Goal: Check status

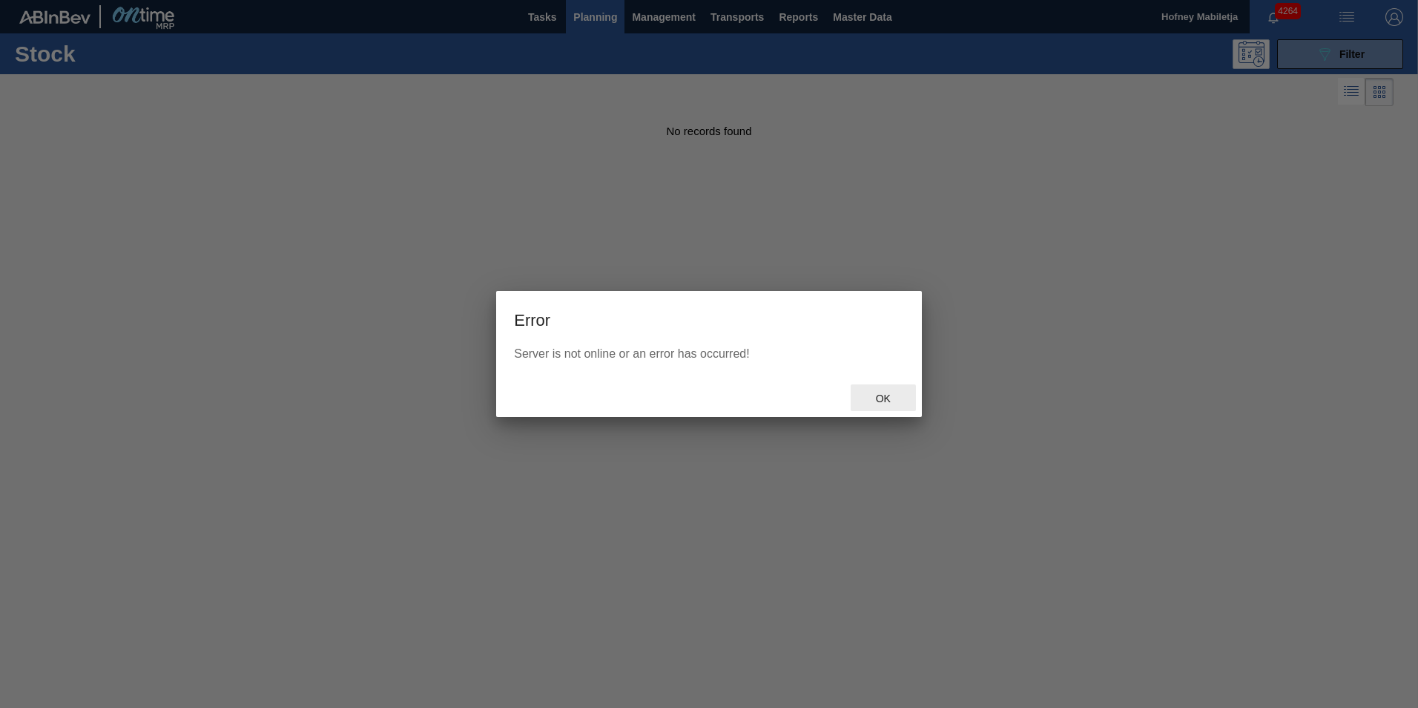
click at [886, 396] on span "Ok" at bounding box center [883, 398] width 39 height 12
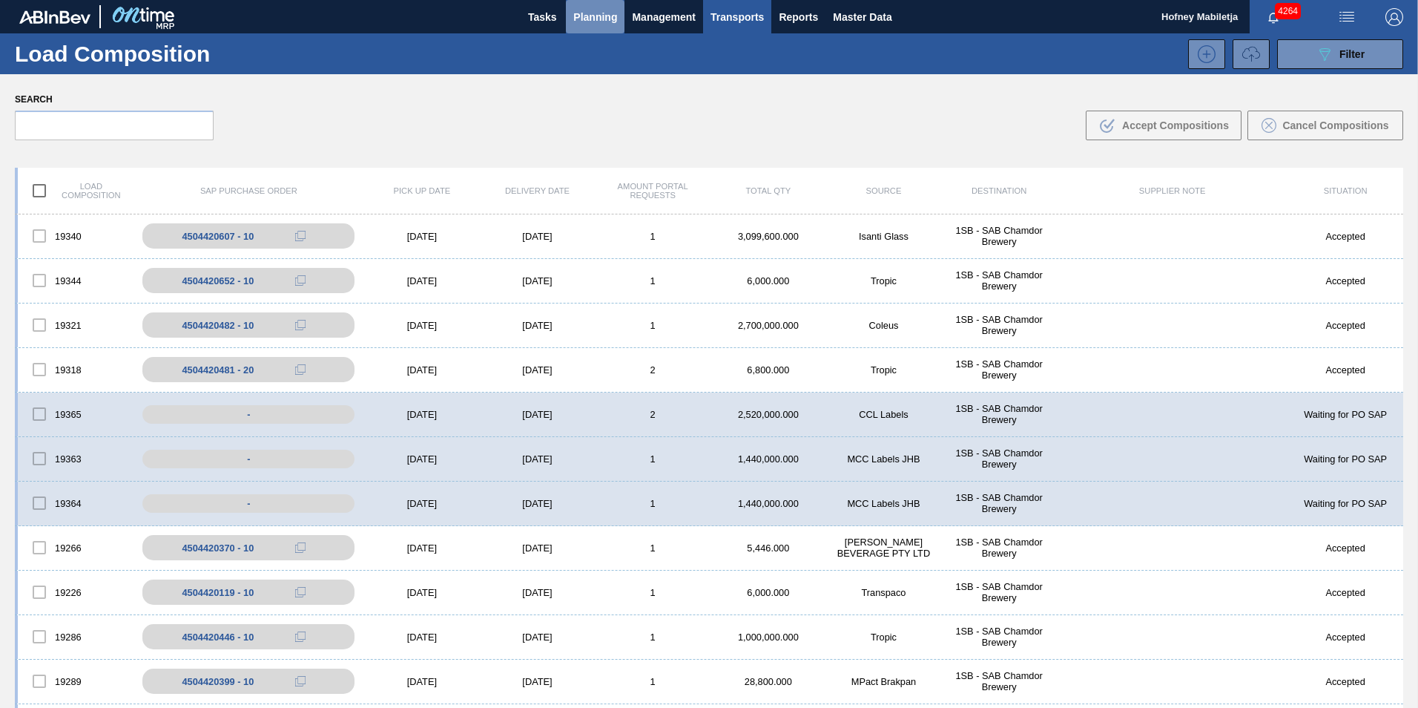
click at [582, 13] on span "Planning" at bounding box center [595, 17] width 44 height 18
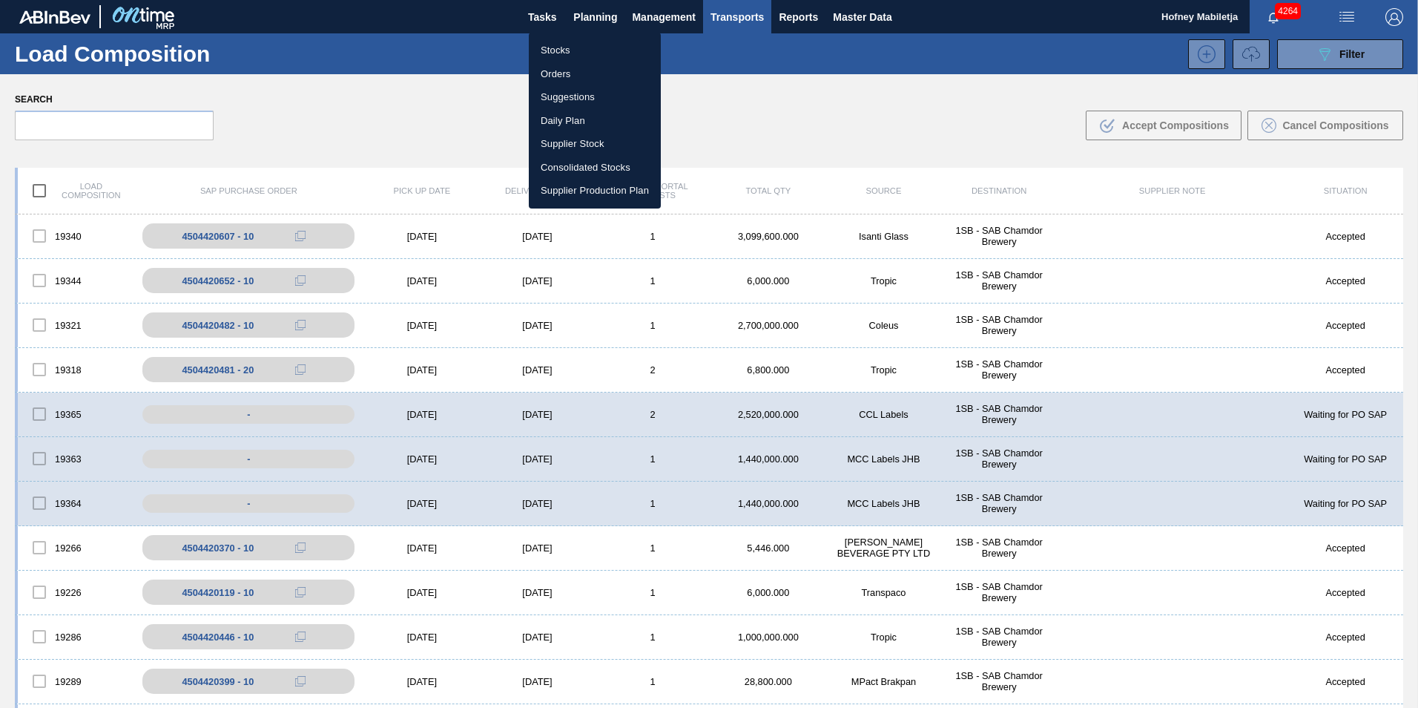
click at [556, 47] on li "Stocks" at bounding box center [595, 51] width 132 height 24
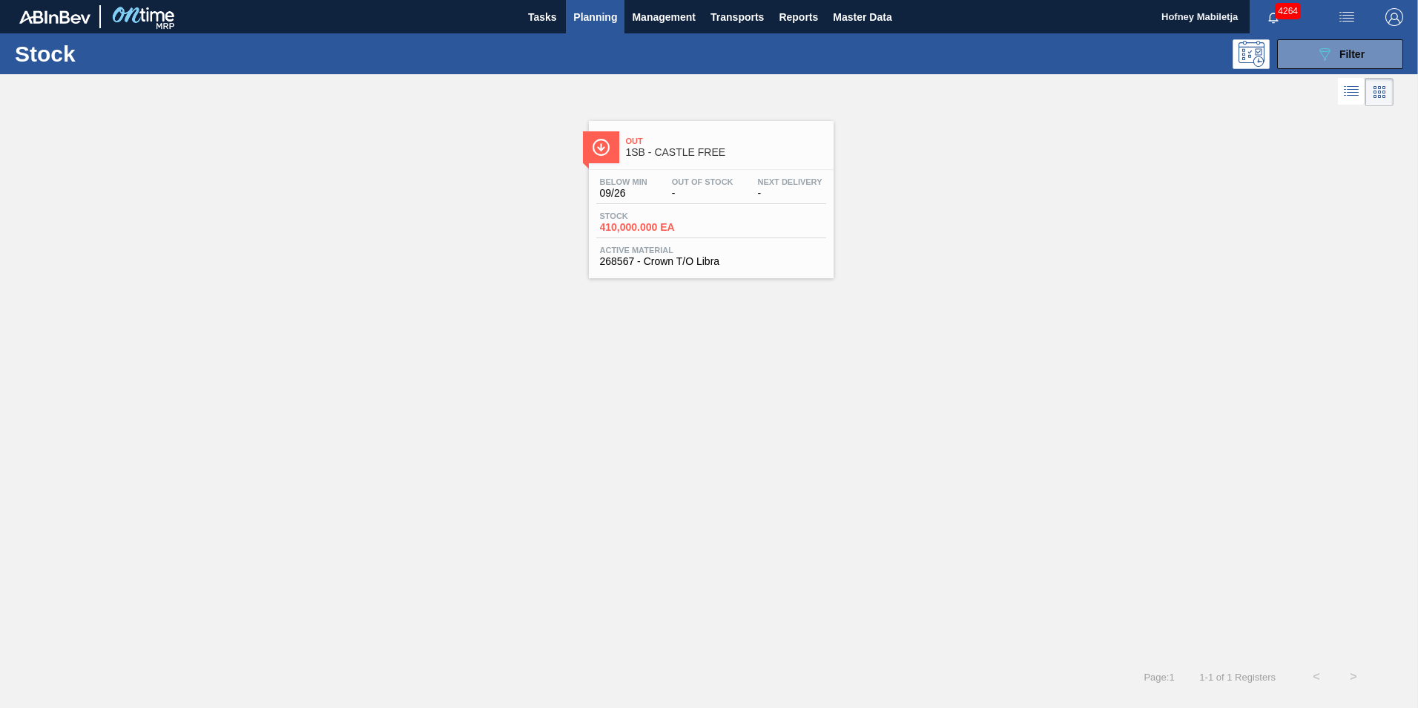
click at [731, 214] on div "Stock 410,000.000 EA" at bounding box center [711, 224] width 230 height 27
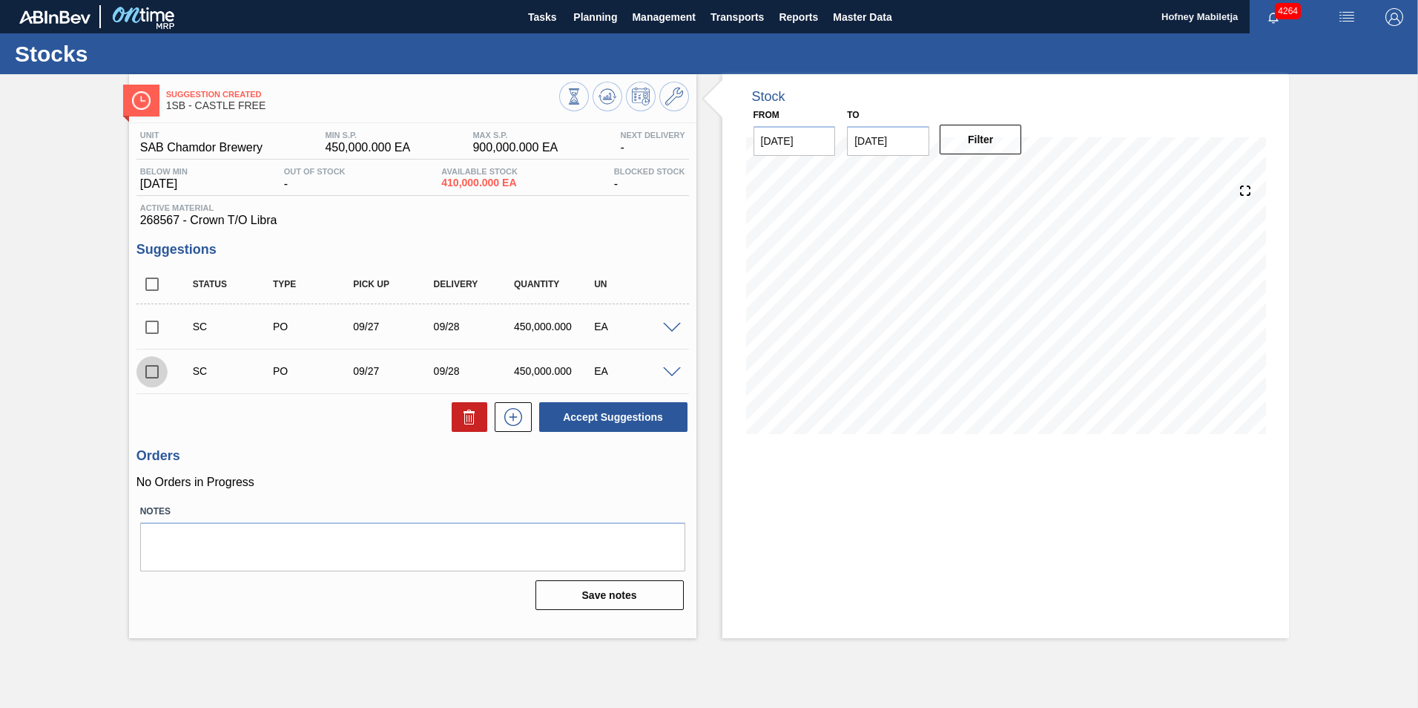
click at [154, 369] on input "checkbox" at bounding box center [151, 371] width 31 height 31
click at [673, 373] on span at bounding box center [672, 372] width 18 height 11
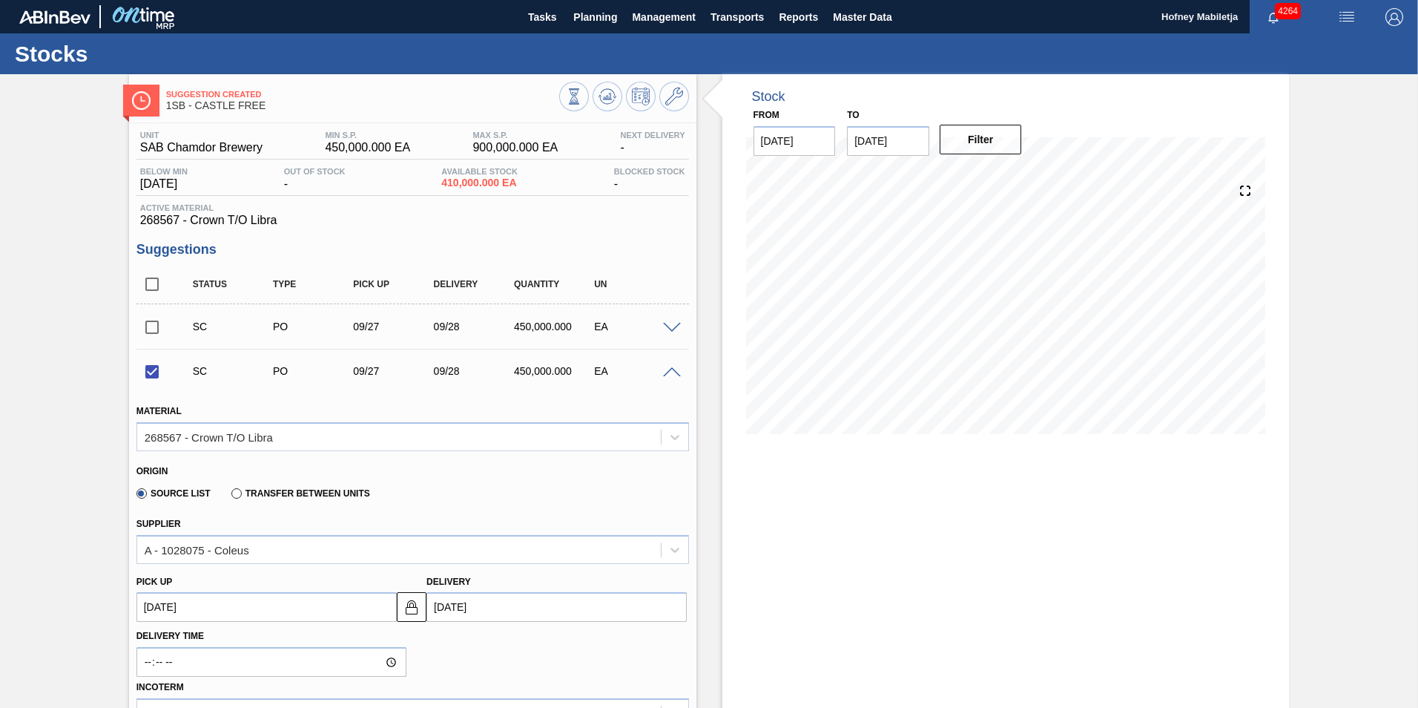
click at [669, 367] on span at bounding box center [672, 372] width 18 height 11
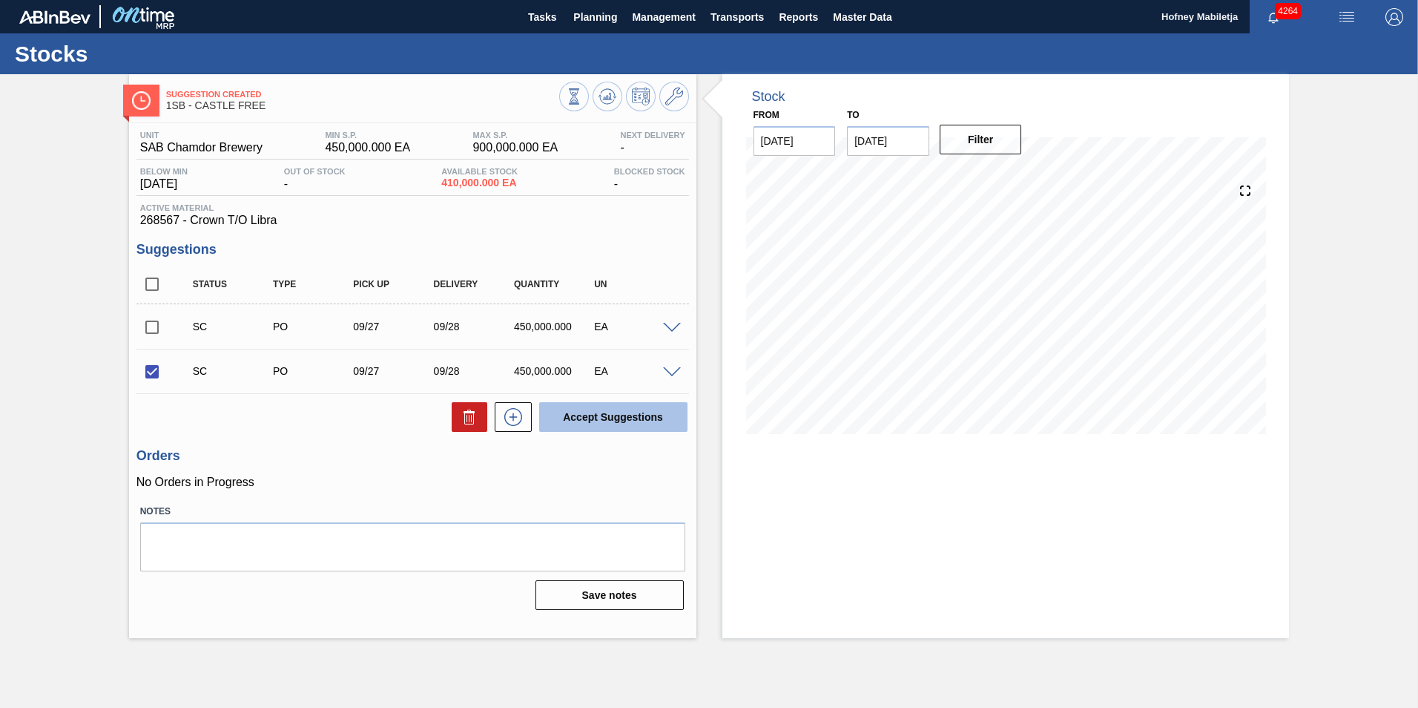
click at [620, 412] on button "Accept Suggestions" at bounding box center [613, 417] width 148 height 30
checkbox input "false"
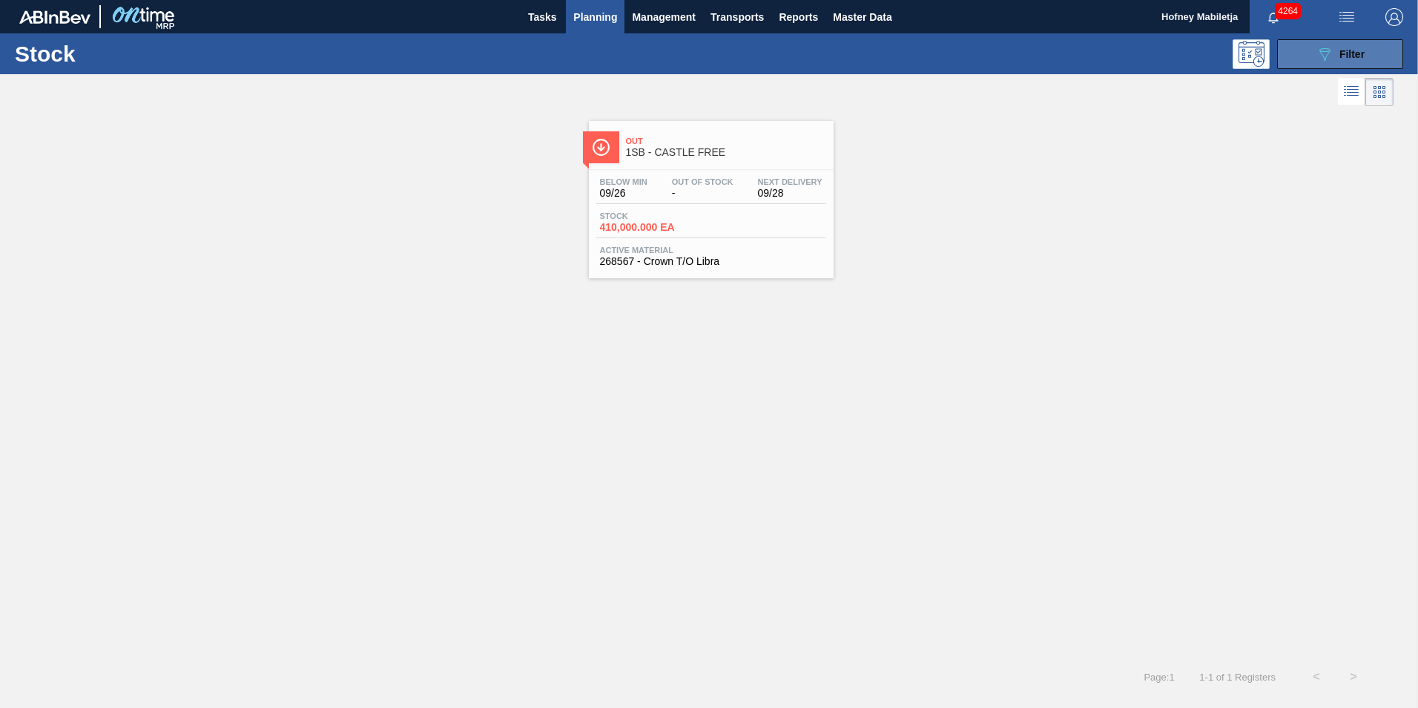
click at [1342, 53] on span "Filter" at bounding box center [1352, 54] width 25 height 12
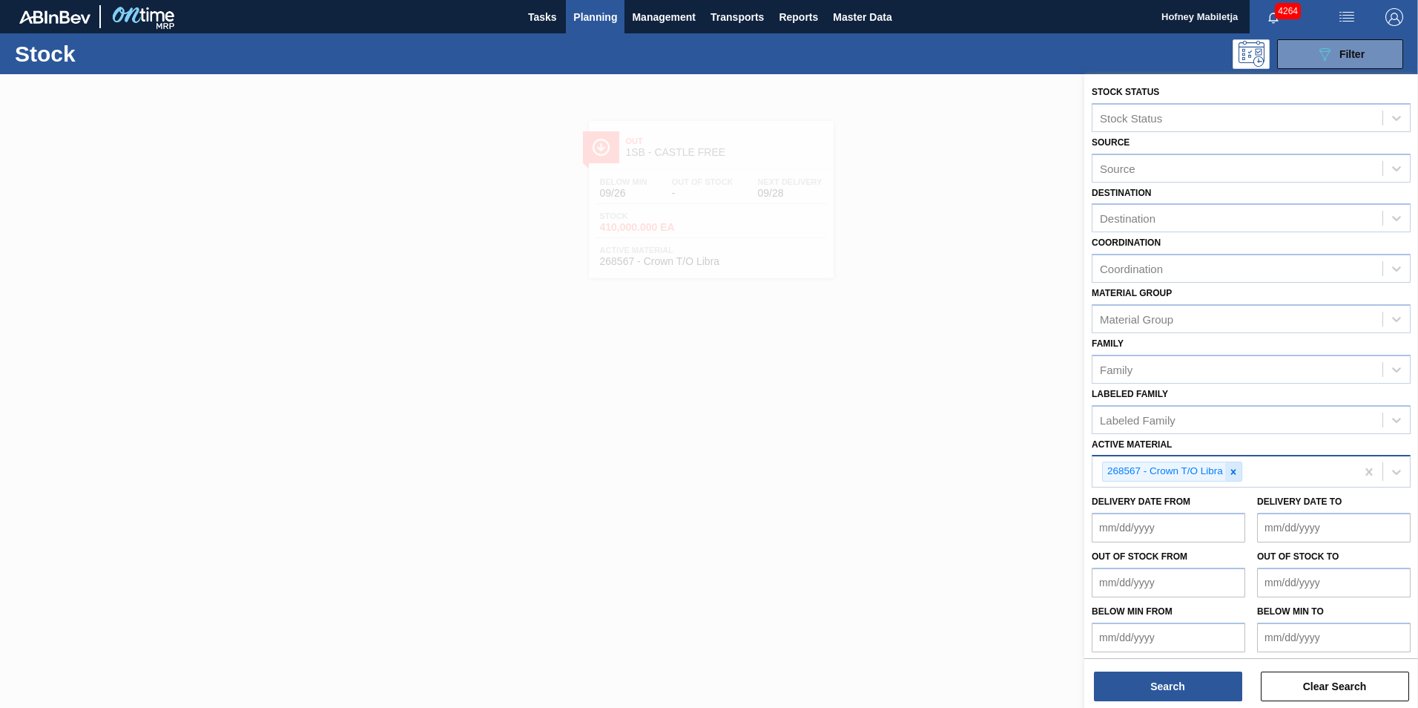
click at [1230, 471] on icon at bounding box center [1233, 472] width 10 height 10
paste Material "275049"
type Material "275049"
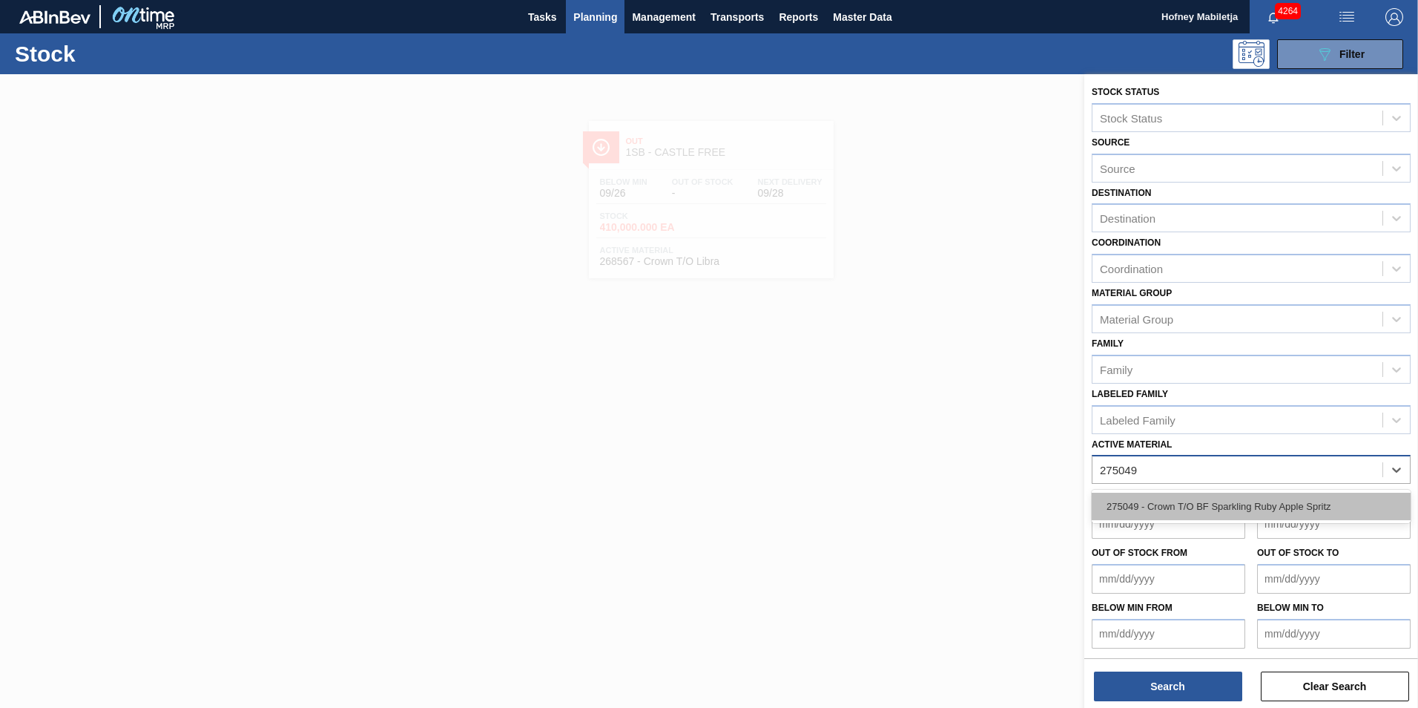
click at [1182, 501] on div "275049 - Crown T/O BF Sparkling Ruby Apple Spritz" at bounding box center [1251, 505] width 319 height 27
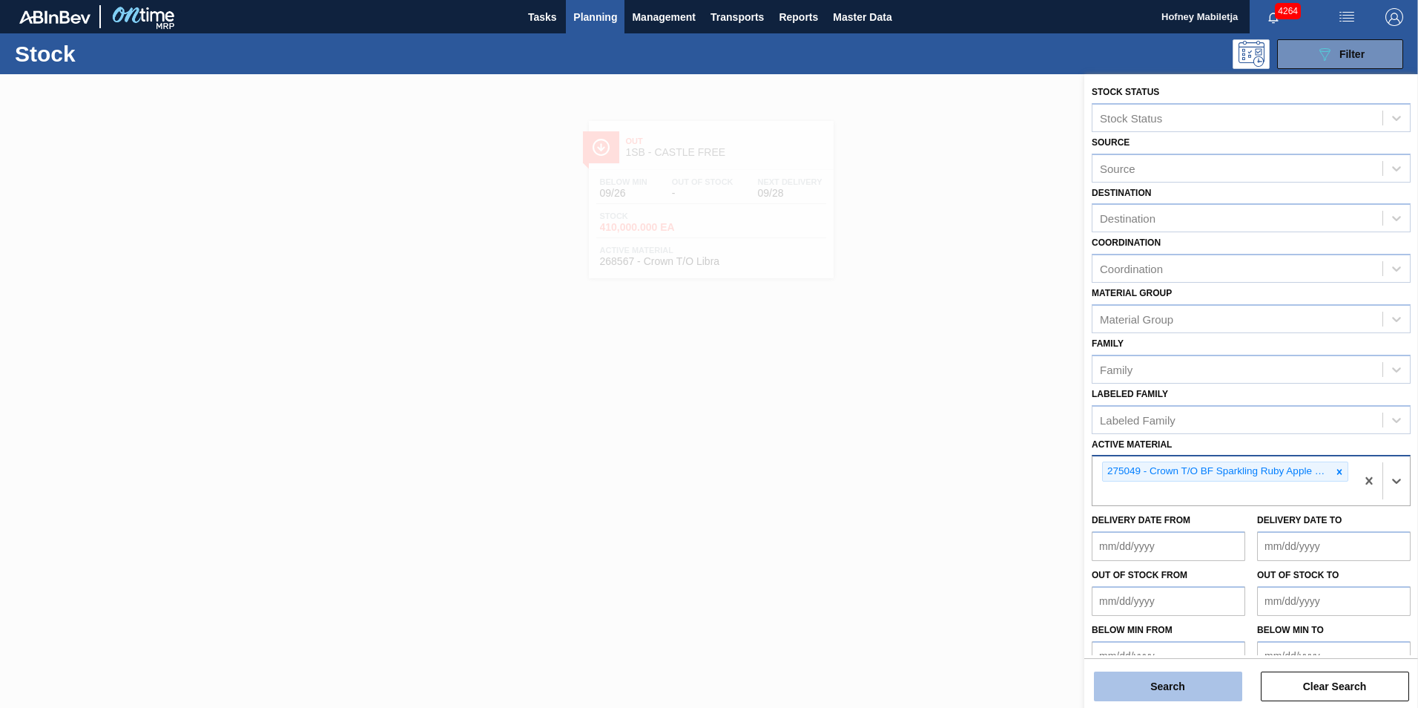
click at [1188, 678] on button "Search" at bounding box center [1168, 686] width 148 height 30
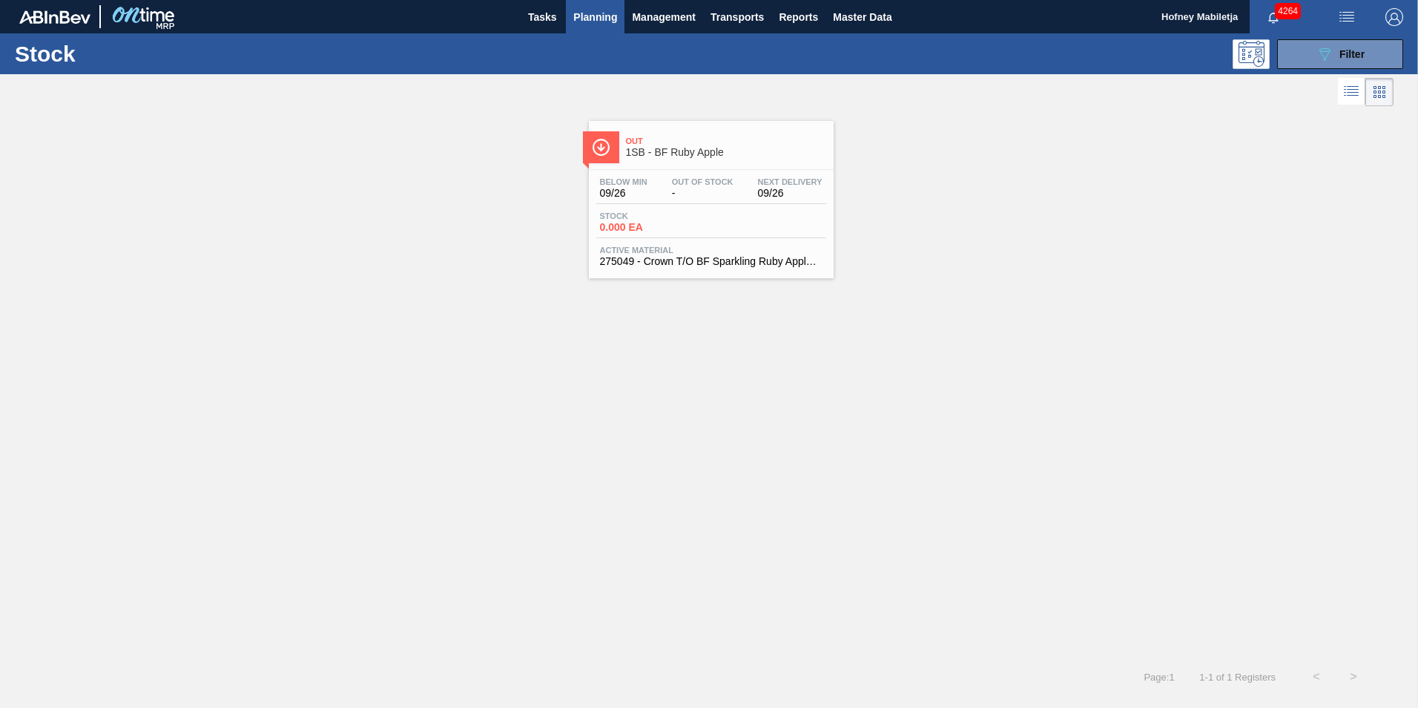
click at [705, 182] on span "Out Of Stock" at bounding box center [703, 181] width 62 height 9
click at [1371, 53] on button "089F7B8B-B2A5-4AFE-B5C0-19BA573D28AC Filter" at bounding box center [1340, 54] width 126 height 30
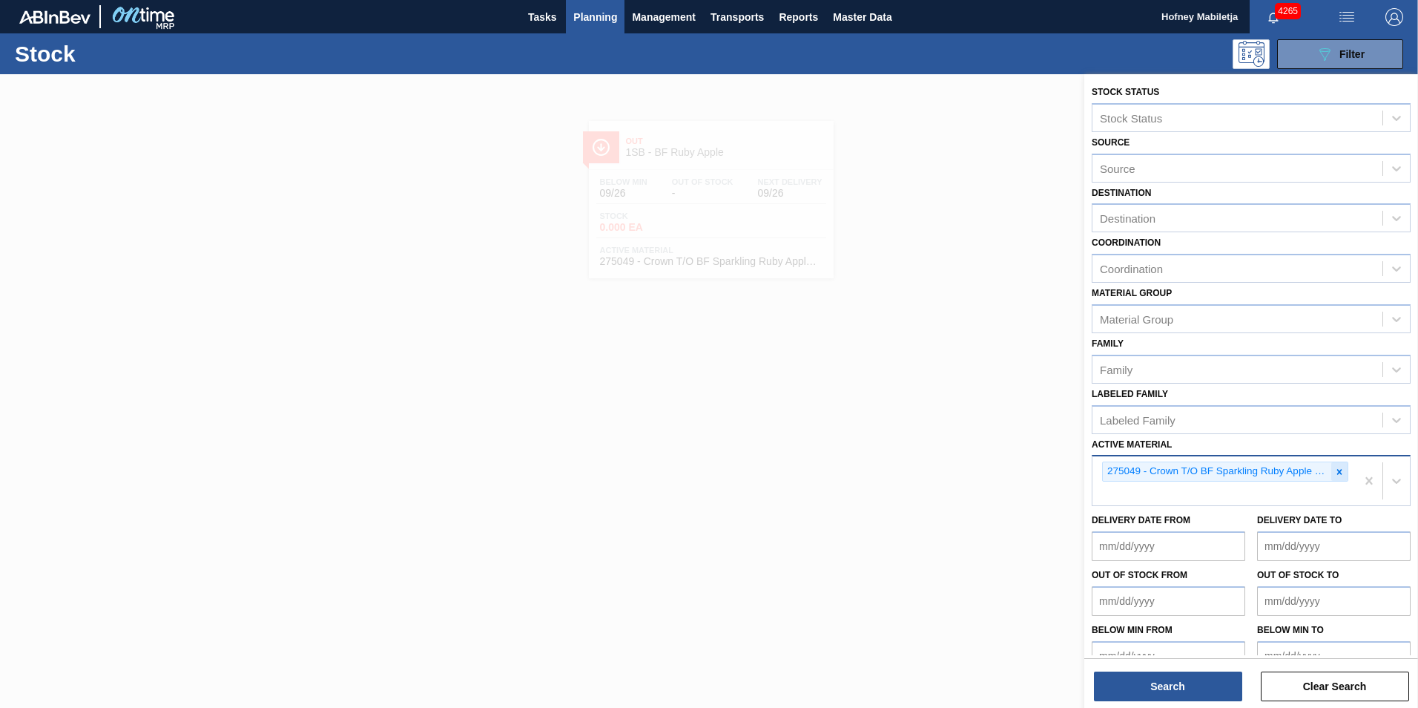
click at [1334, 471] on icon at bounding box center [1339, 472] width 10 height 10
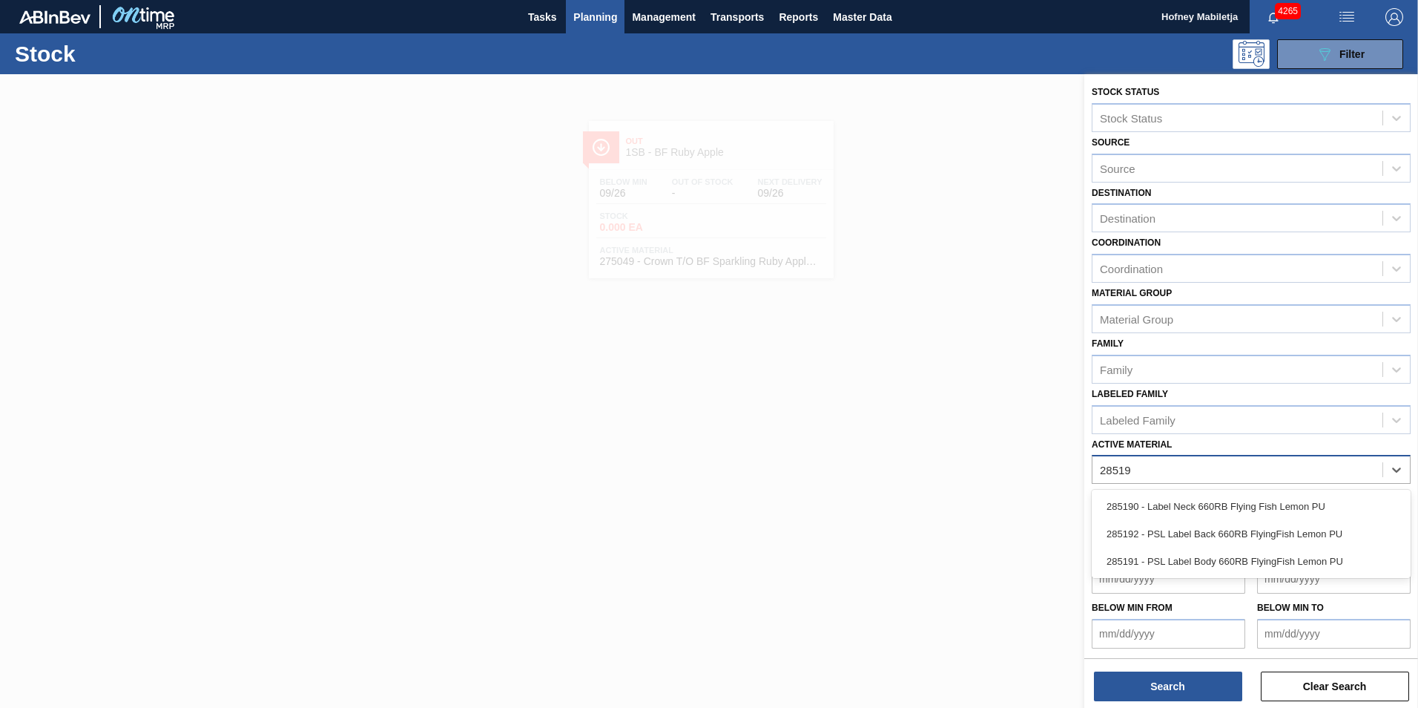
type Material "285191"
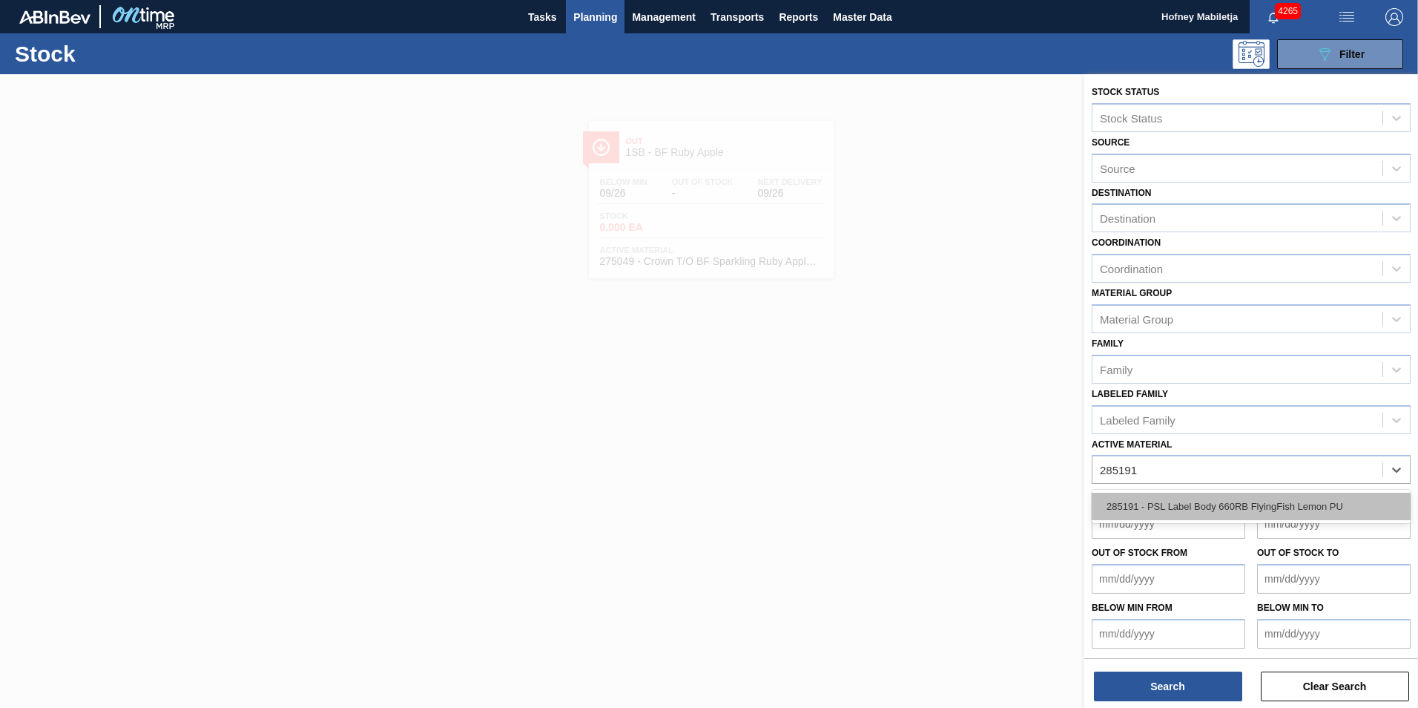
click at [1193, 504] on div "285191 - PSL Label Body 660RB FlyingFish Lemon PU" at bounding box center [1251, 505] width 319 height 27
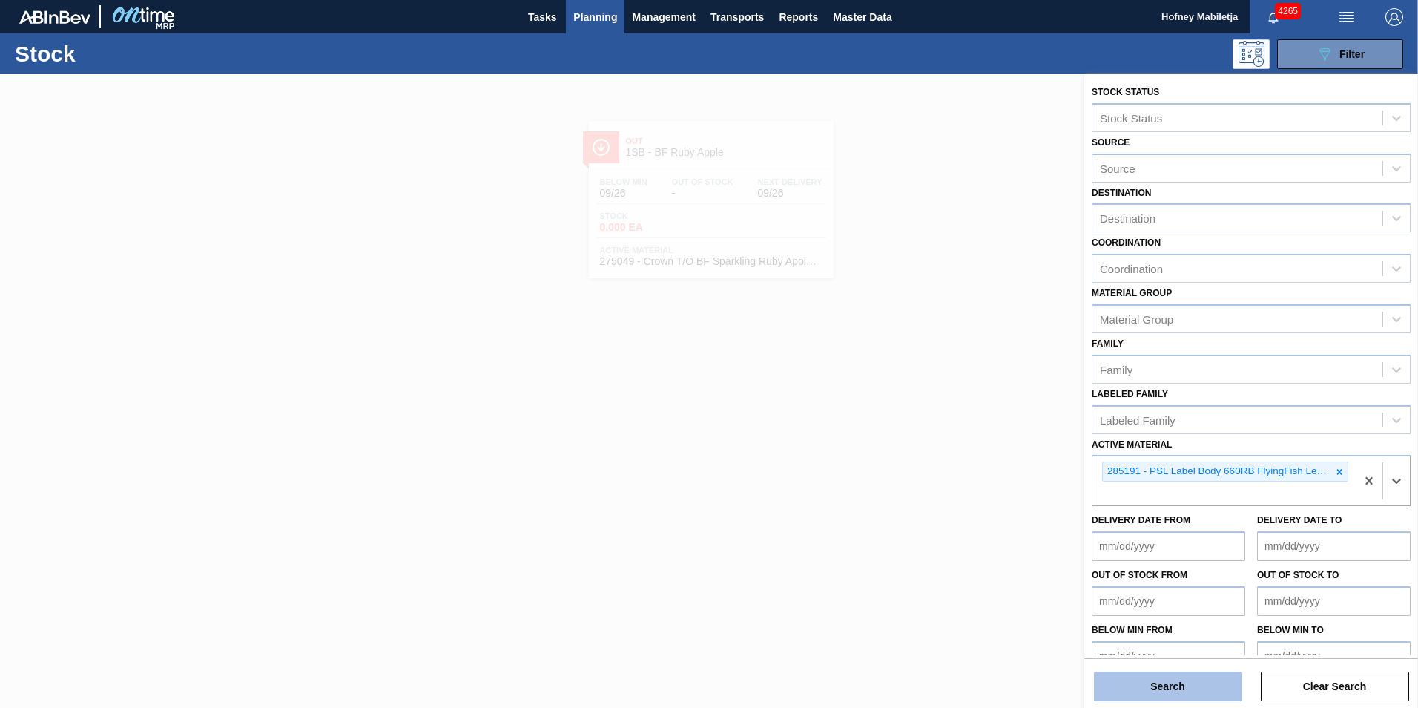
click at [1207, 679] on button "Search" at bounding box center [1168, 686] width 148 height 30
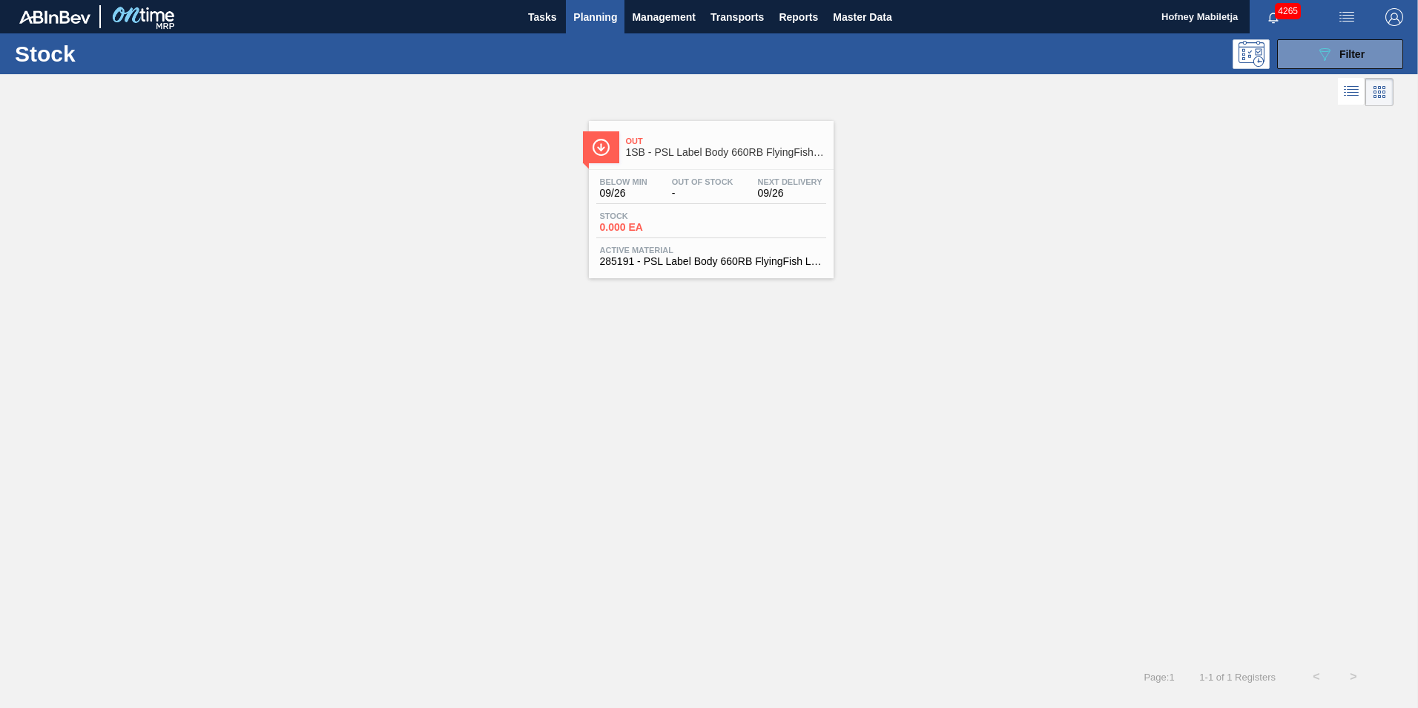
click at [754, 234] on div "Stock 0.000 EA" at bounding box center [711, 224] width 230 height 27
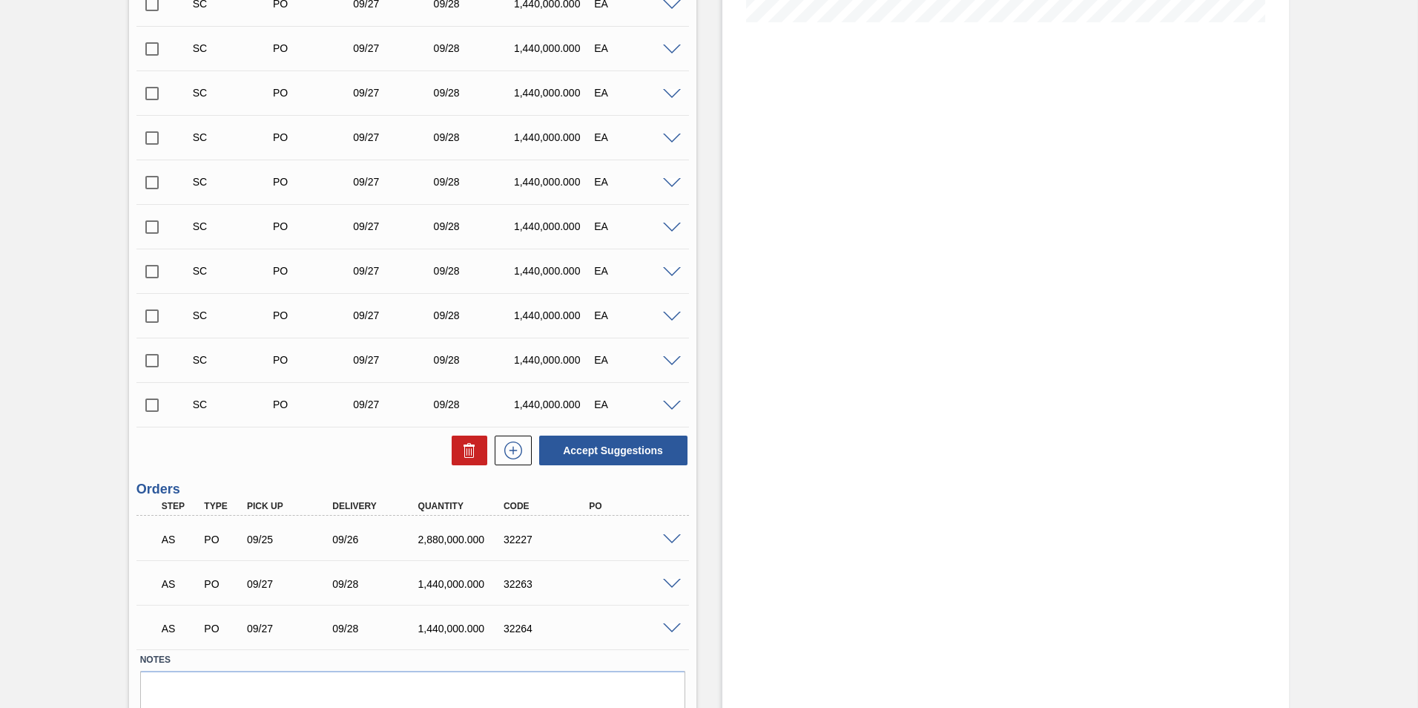
scroll to position [475, 0]
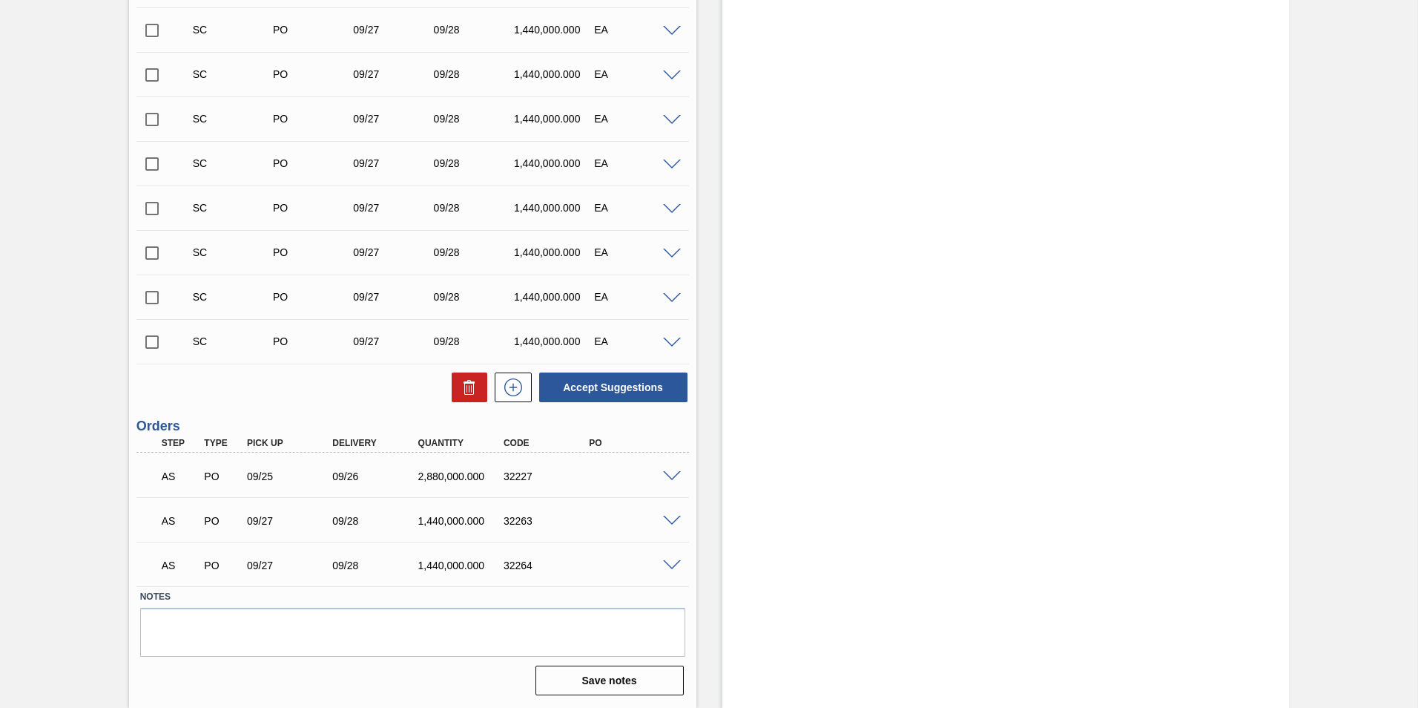
click at [670, 477] on span at bounding box center [672, 476] width 18 height 11
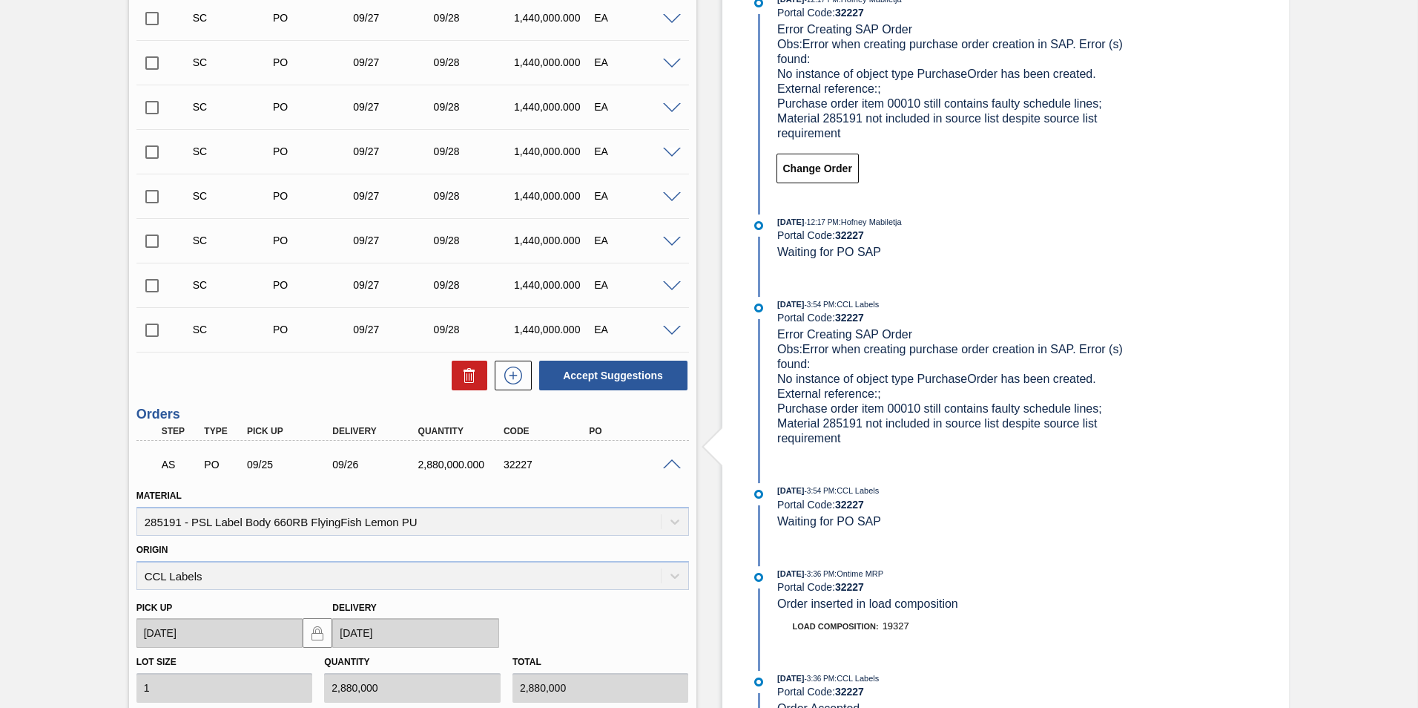
scroll to position [623, 0]
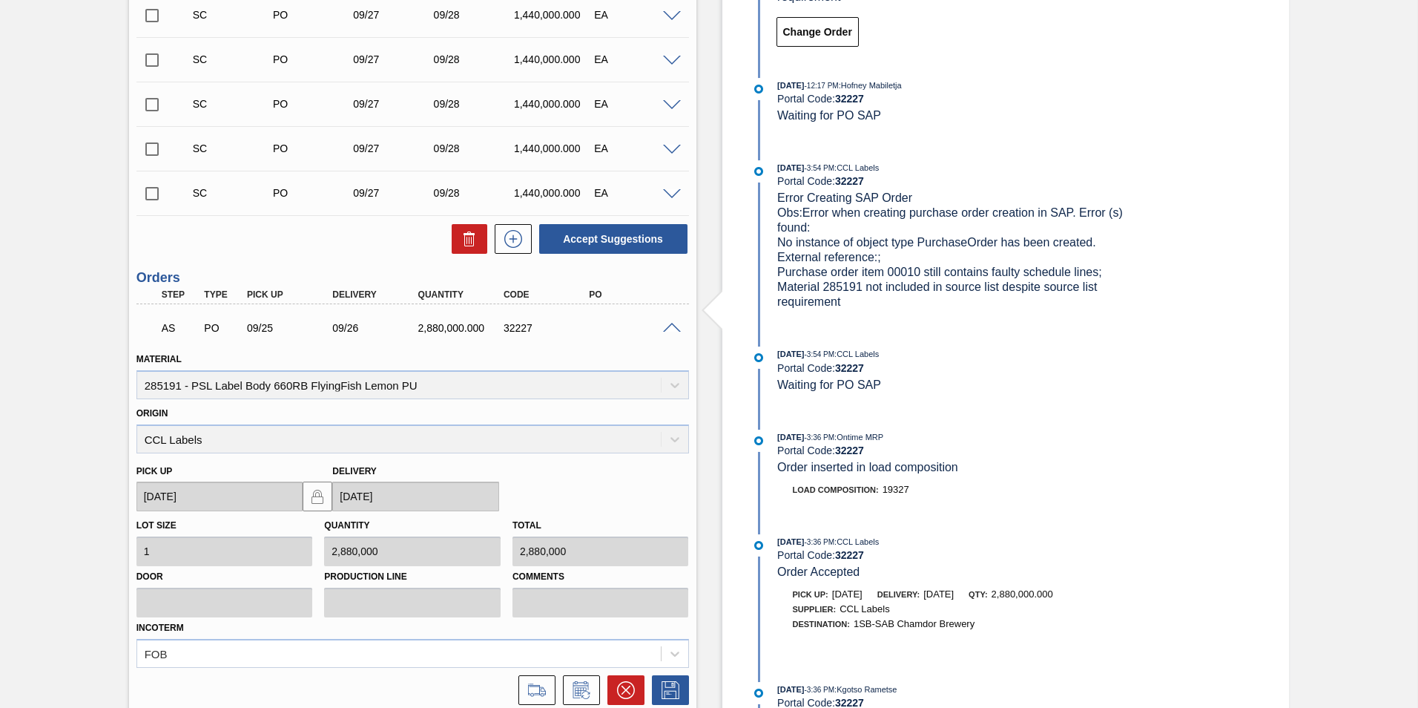
click at [670, 325] on span at bounding box center [672, 328] width 18 height 11
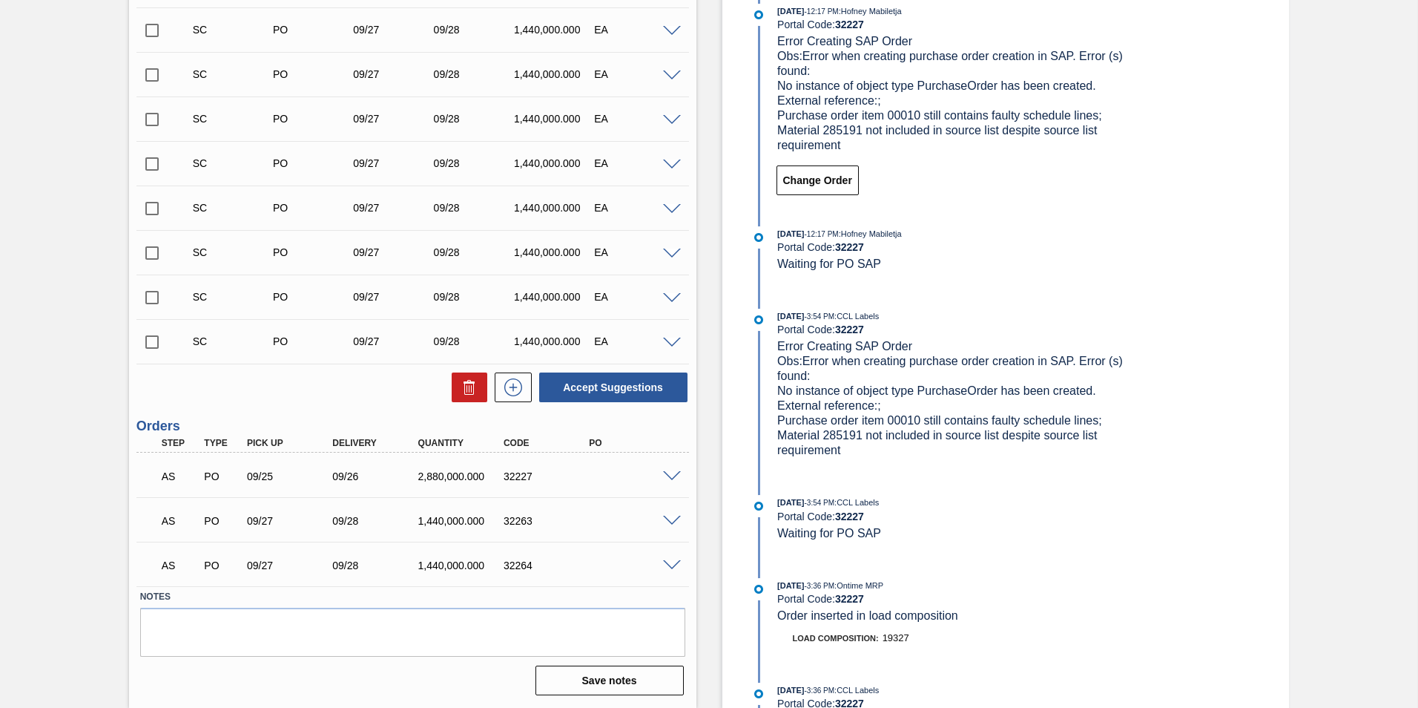
scroll to position [475, 0]
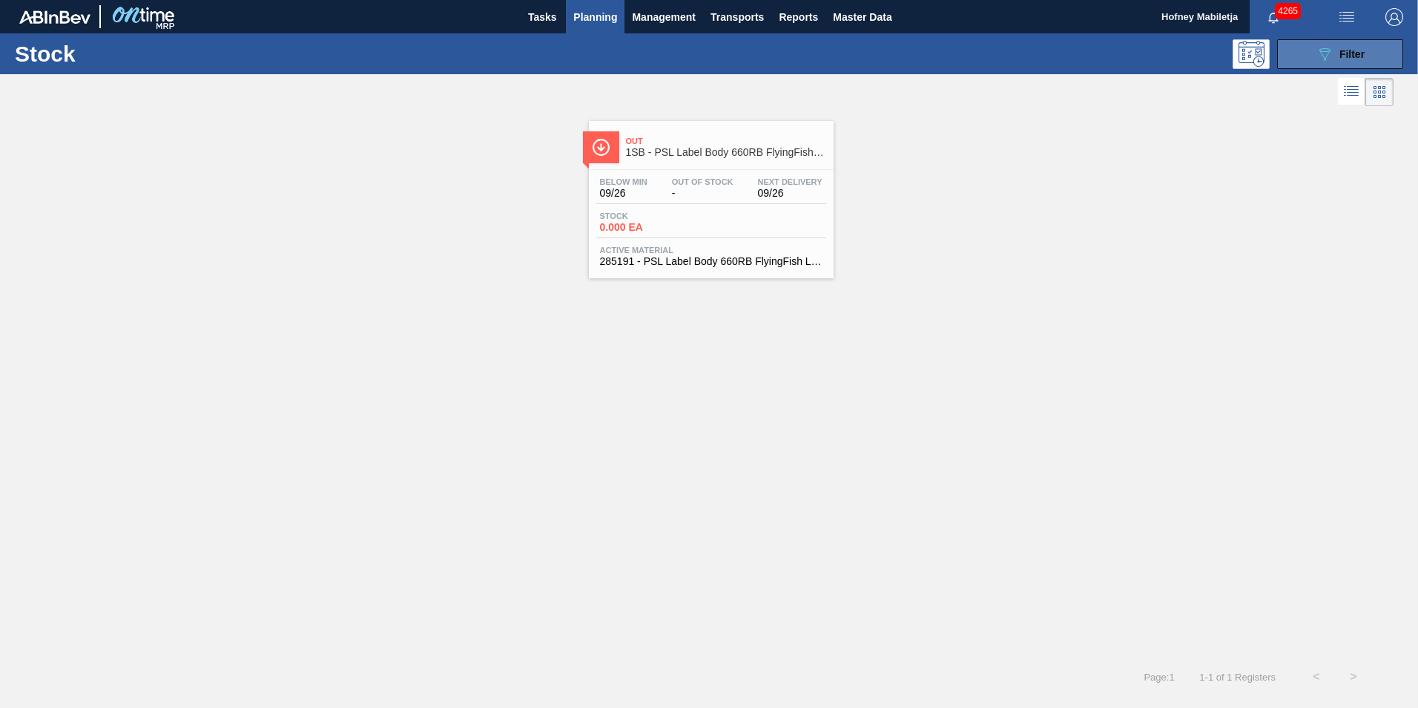
click at [1373, 55] on button "089F7B8B-B2A5-4AFE-B5C0-19BA573D28AC Filter" at bounding box center [1340, 54] width 126 height 30
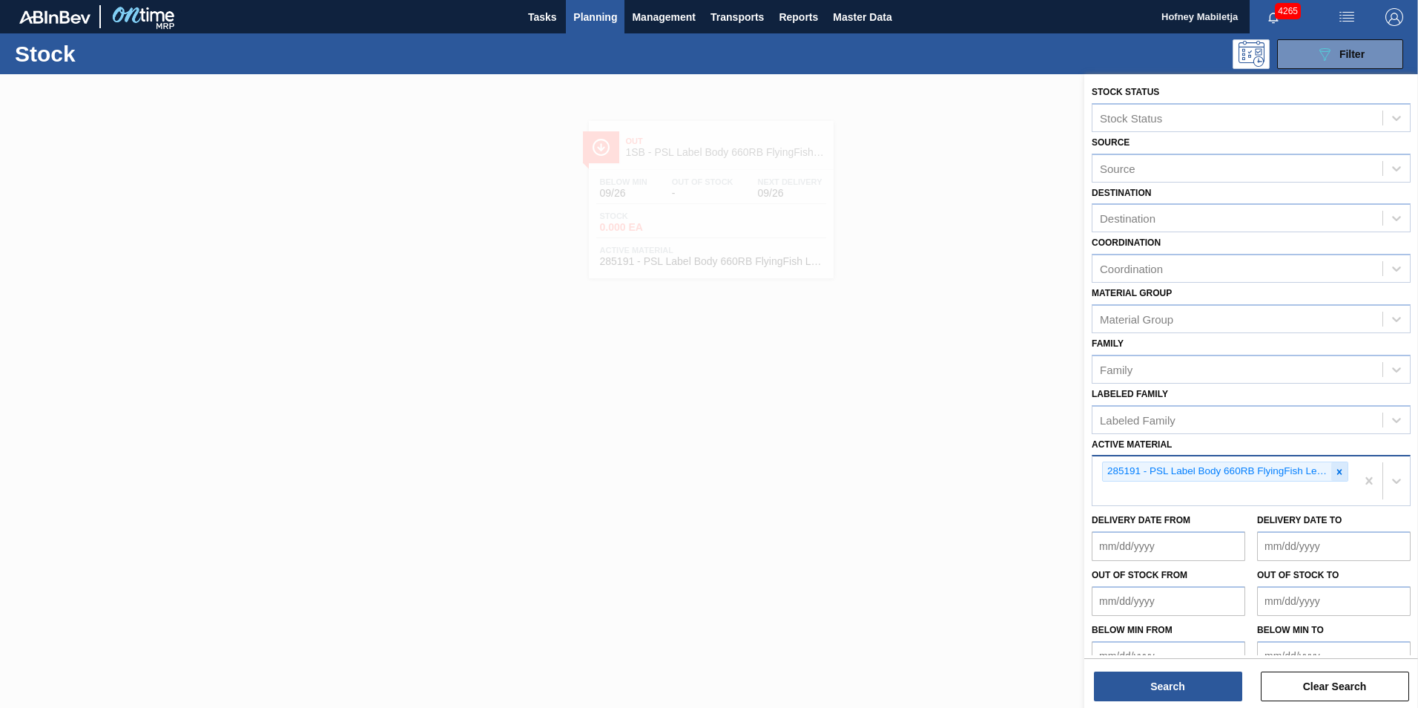
click at [1334, 469] on icon at bounding box center [1339, 472] width 10 height 10
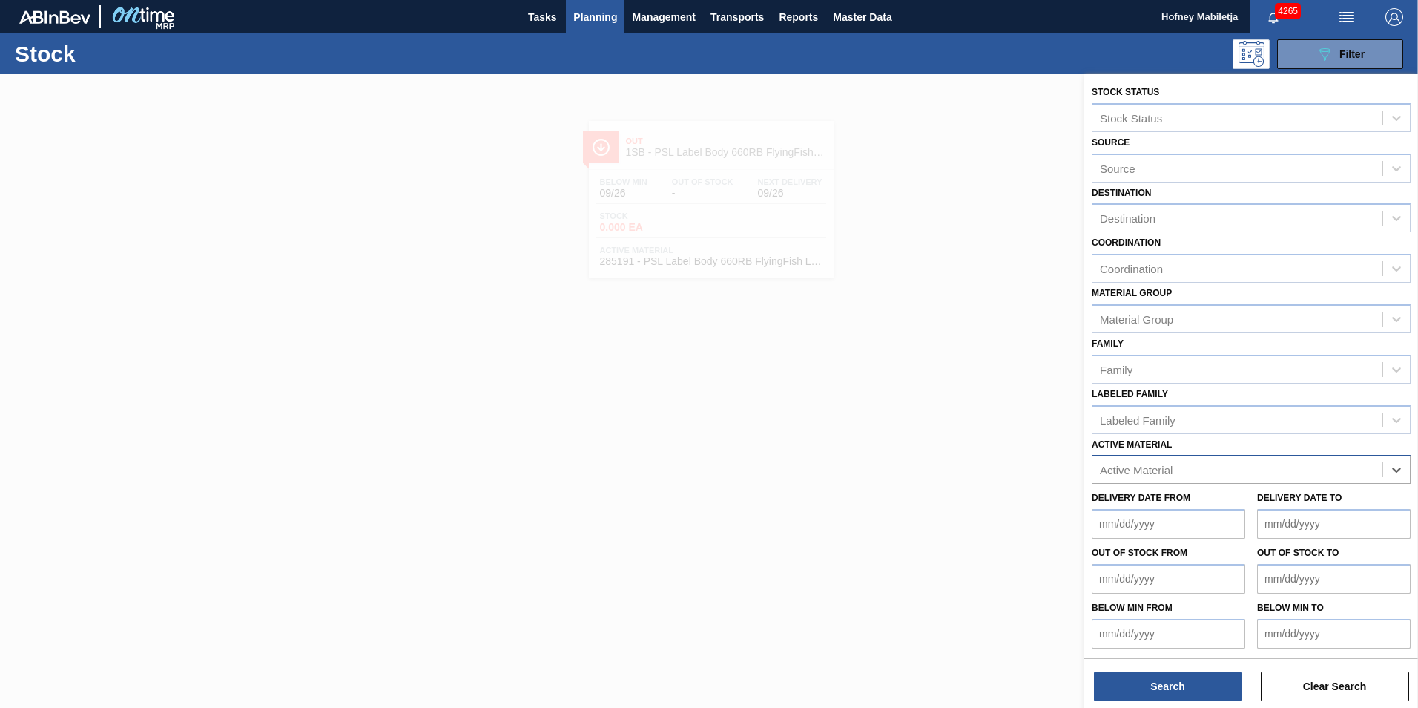
paste Material "268567"
type Material "268567"
click at [1225, 499] on div "268567 - Crown T/O Libra" at bounding box center [1251, 505] width 319 height 27
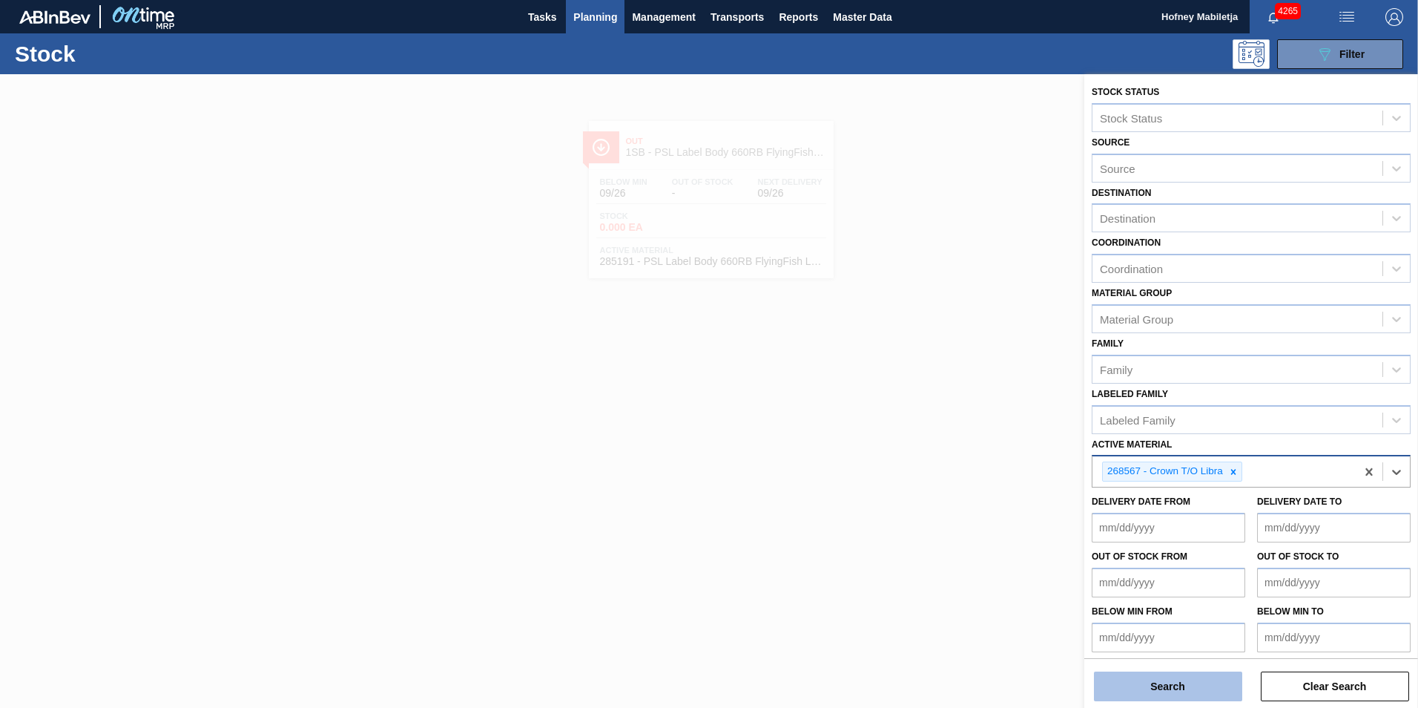
click at [1195, 676] on button "Search" at bounding box center [1168, 686] width 148 height 30
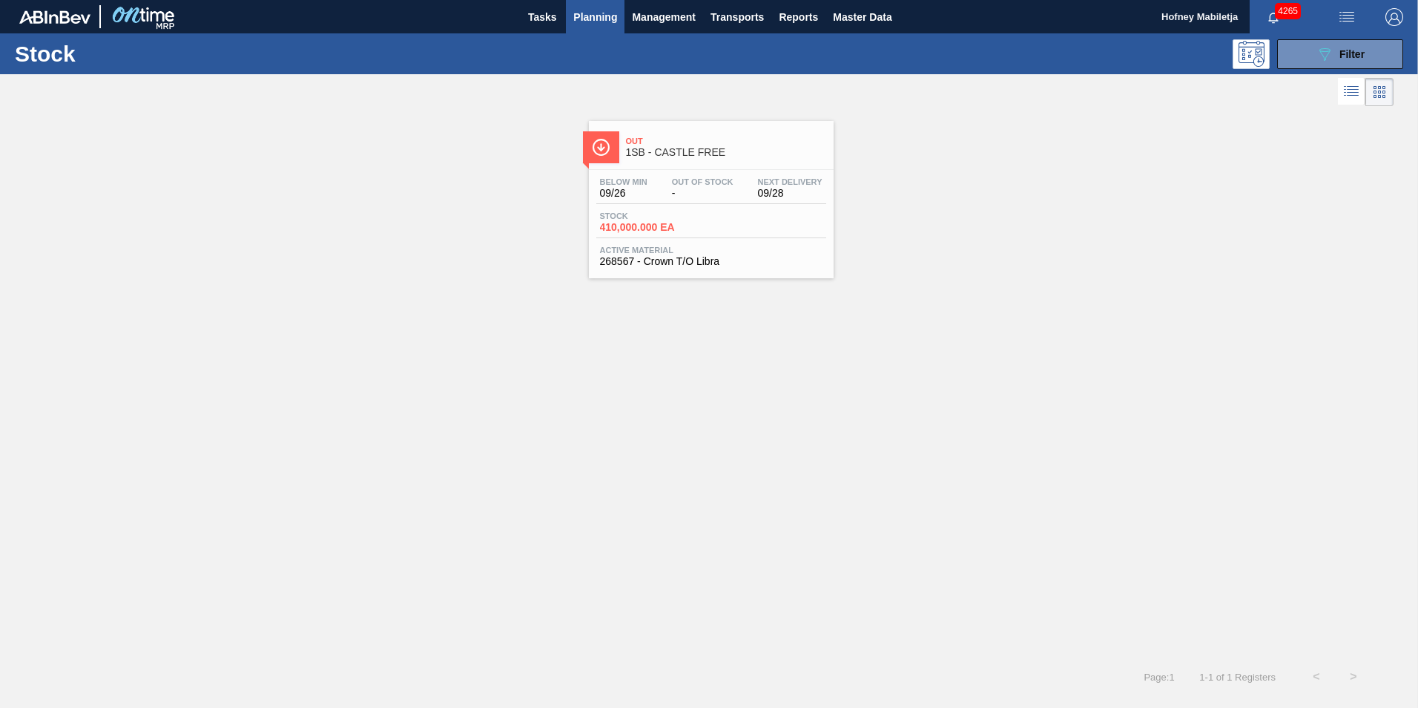
click at [699, 202] on div "Below Min 09/26 Out Of Stock - Next Delivery 09/28" at bounding box center [711, 190] width 230 height 27
click at [1374, 47] on button "089F7B8B-B2A5-4AFE-B5C0-19BA573D28AC Filter" at bounding box center [1340, 54] width 126 height 30
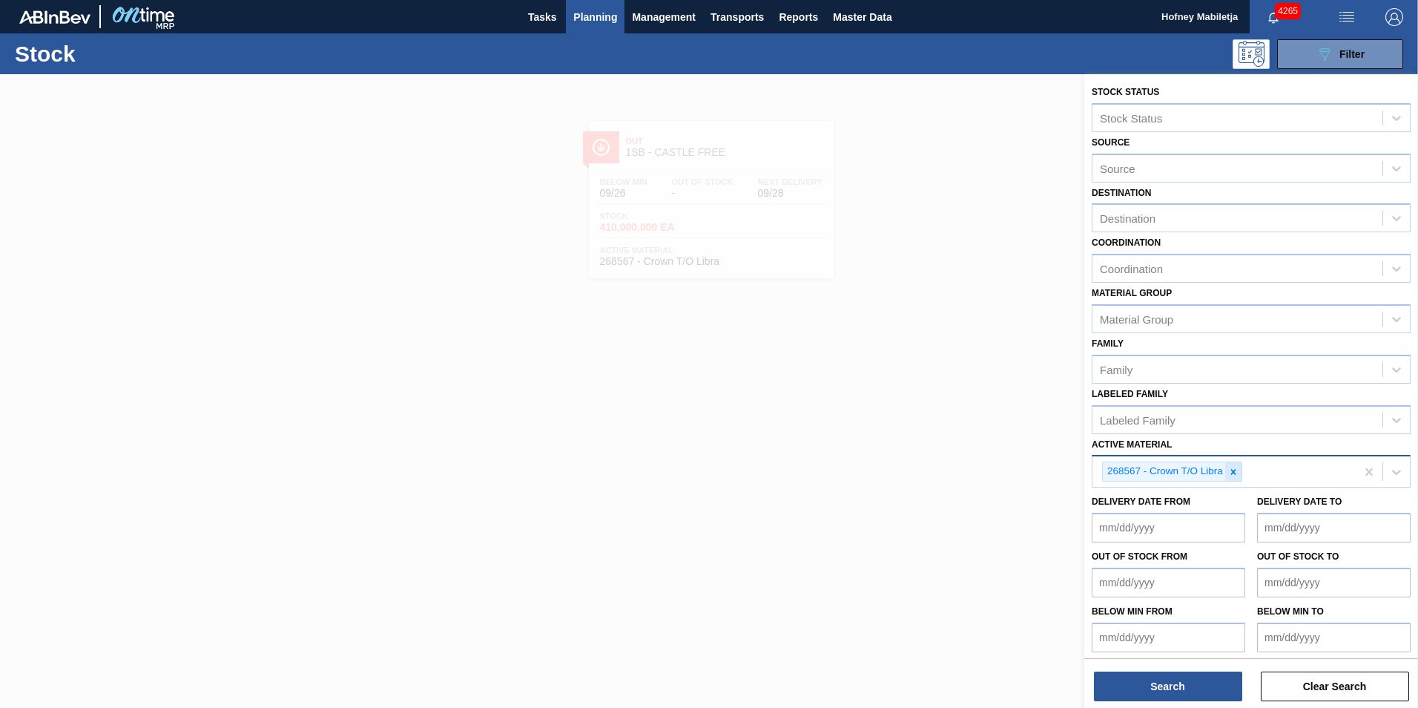
click at [1236, 473] on icon at bounding box center [1233, 472] width 10 height 10
paste Material "275049"
type Material "275049"
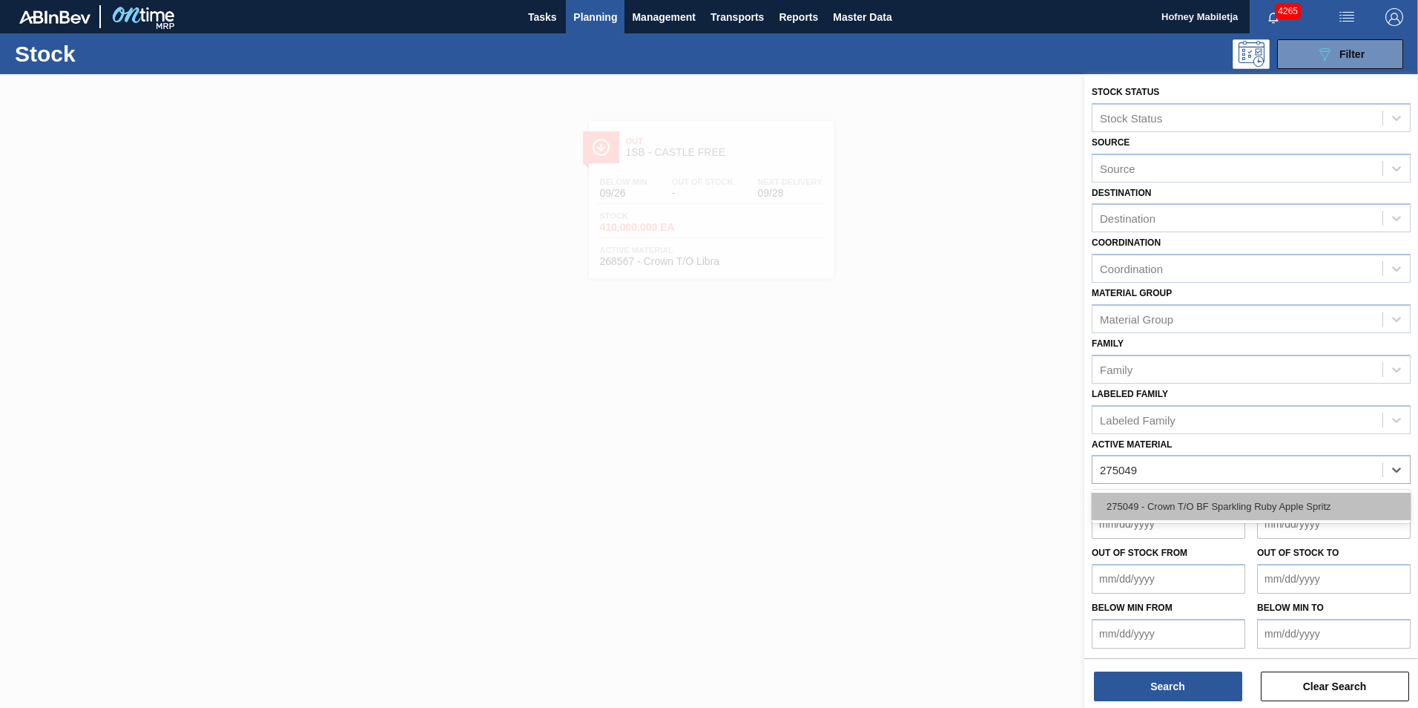
click at [1206, 502] on div "275049 - Crown T/O BF Sparkling Ruby Apple Spritz" at bounding box center [1251, 505] width 319 height 27
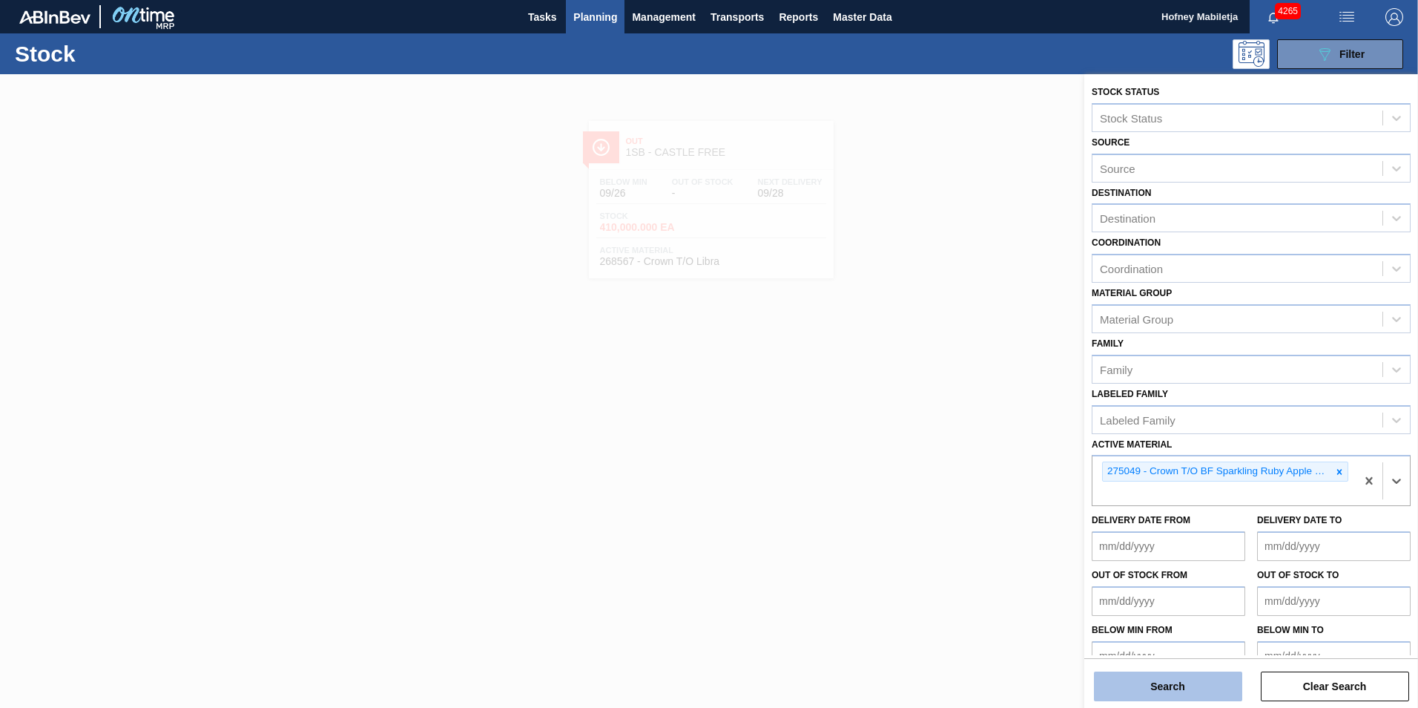
click at [1187, 679] on button "Search" at bounding box center [1168, 686] width 148 height 30
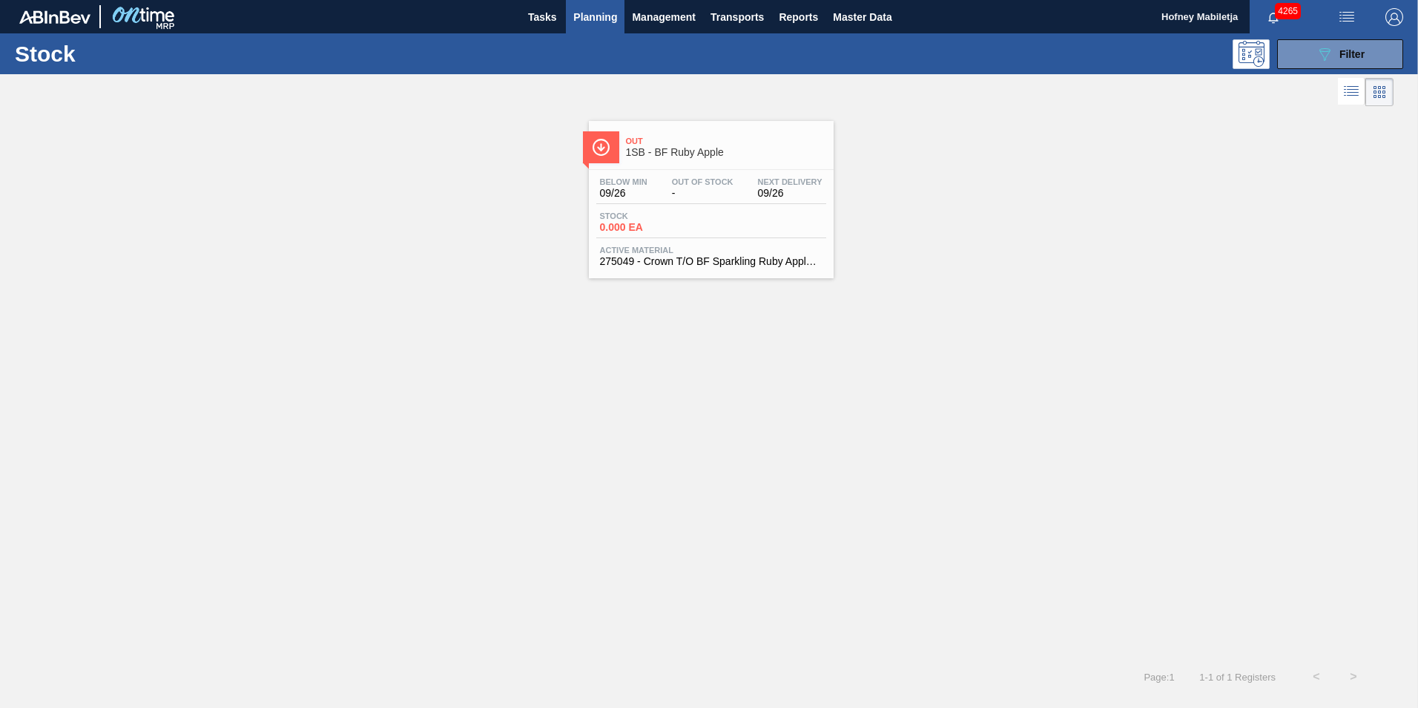
click at [737, 174] on div "Below Min 09/26 Out Of Stock - Next Delivery 09/26 Stock 0.000 EA Active Materi…" at bounding box center [711, 220] width 245 height 101
